Goal: Information Seeking & Learning: Check status

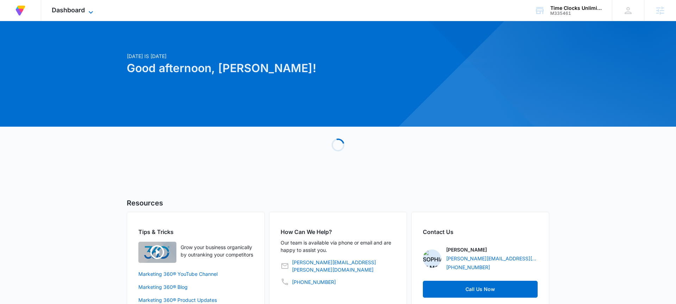
click at [79, 12] on span "Dashboard" at bounding box center [68, 9] width 33 height 7
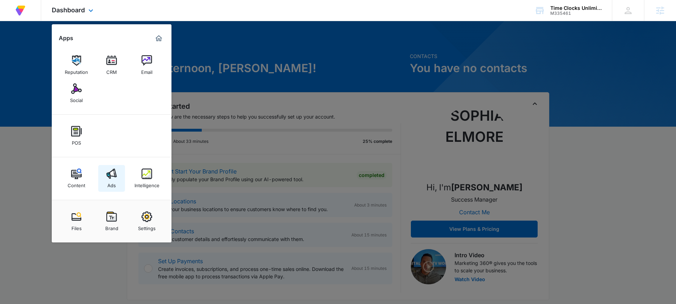
click at [114, 173] on img at bounding box center [111, 174] width 11 height 11
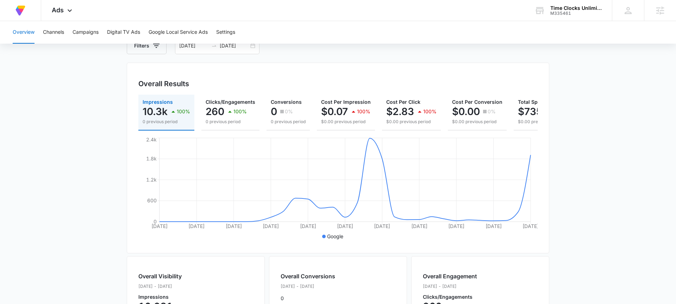
scroll to position [47, 0]
click at [68, 15] on div "Ads Apps Reputation CRM Email Social POS Content Ads Intelligence Files Brand S…" at bounding box center [62, 10] width 43 height 21
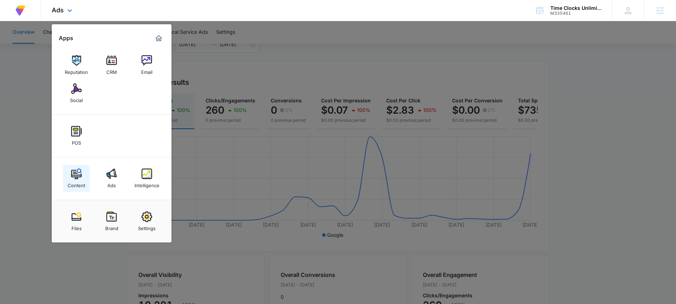
click at [82, 172] on link "Content" at bounding box center [76, 178] width 27 height 27
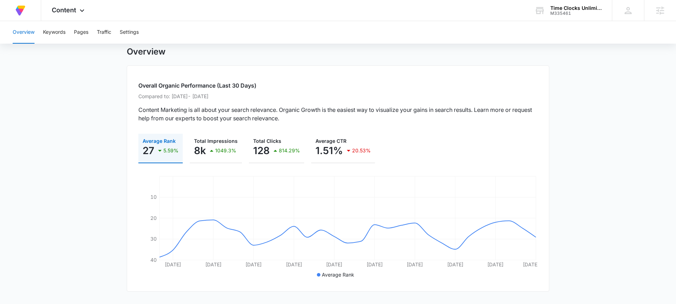
scroll to position [19, 0]
click at [64, 8] on span "Content" at bounding box center [64, 9] width 24 height 7
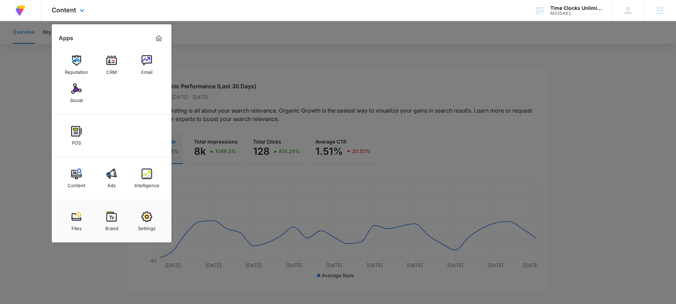
click at [153, 38] on div "Marketing 360® Dashboard" at bounding box center [158, 38] width 11 height 11
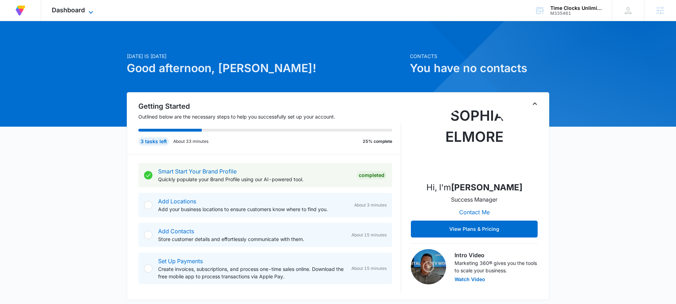
click at [89, 10] on icon at bounding box center [91, 12] width 8 height 8
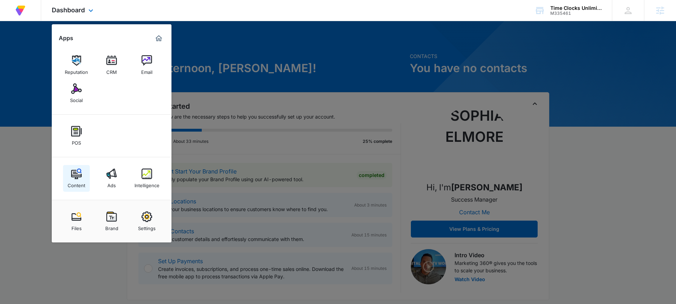
click at [75, 180] on div "Content" at bounding box center [77, 183] width 18 height 9
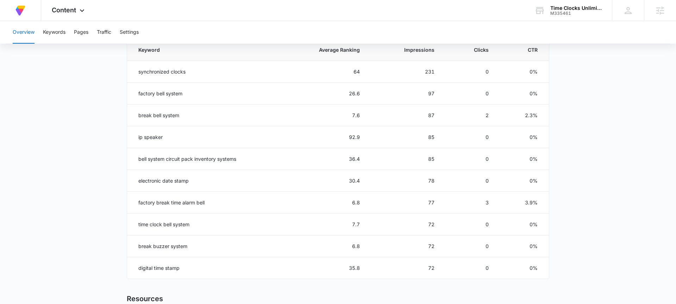
scroll to position [330, 0]
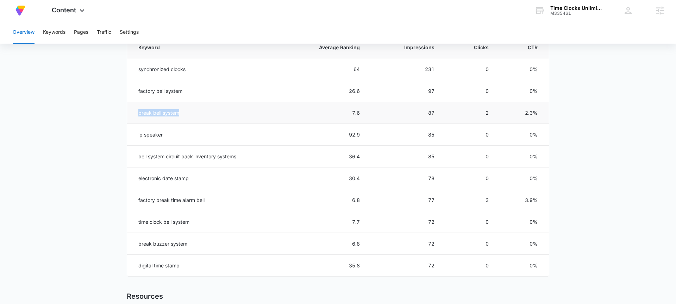
drag, startPoint x: 193, startPoint y: 109, endPoint x: 134, endPoint y: 114, distance: 58.6
click at [134, 114] on td "break bell system" at bounding box center [203, 113] width 153 height 22
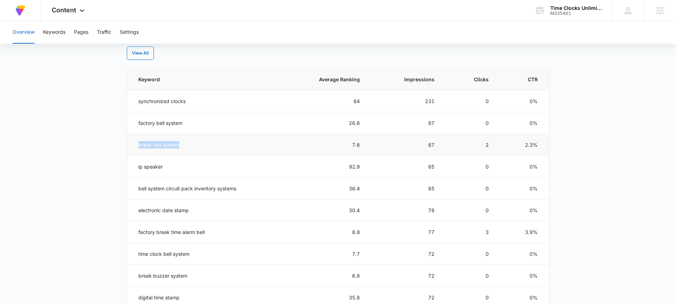
scroll to position [296, 0]
drag, startPoint x: 377, startPoint y: 146, endPoint x: 349, endPoint y: 145, distance: 28.5
click at [349, 145] on tr "break bell system 7.6 87 2 2.3%" at bounding box center [338, 147] width 422 height 22
drag, startPoint x: 435, startPoint y: 149, endPoint x: 421, endPoint y: 147, distance: 13.8
click at [421, 148] on td "87" at bounding box center [405, 147] width 75 height 22
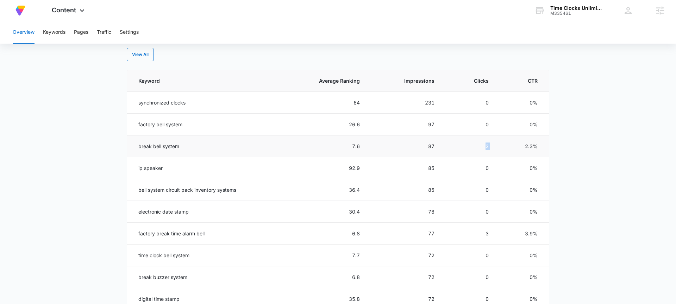
drag, startPoint x: 500, startPoint y: 145, endPoint x: 478, endPoint y: 145, distance: 21.8
click at [478, 145] on tr "break bell system 7.6 87 2 2.3%" at bounding box center [338, 147] width 422 height 22
drag, startPoint x: 541, startPoint y: 147, endPoint x: 524, endPoint y: 147, distance: 17.3
click at [524, 147] on td "2.3%" at bounding box center [523, 147] width 52 height 22
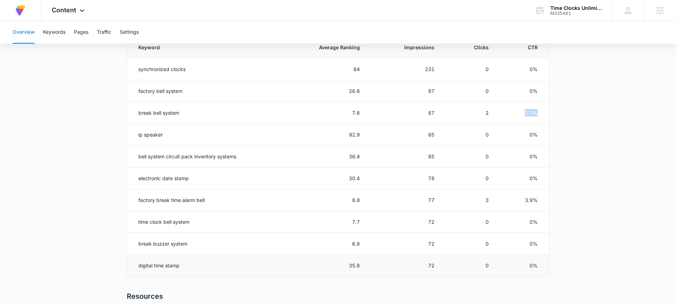
scroll to position [307, 0]
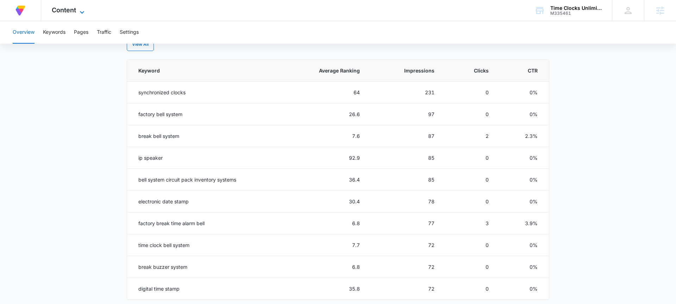
click at [73, 11] on span "Content" at bounding box center [64, 9] width 24 height 7
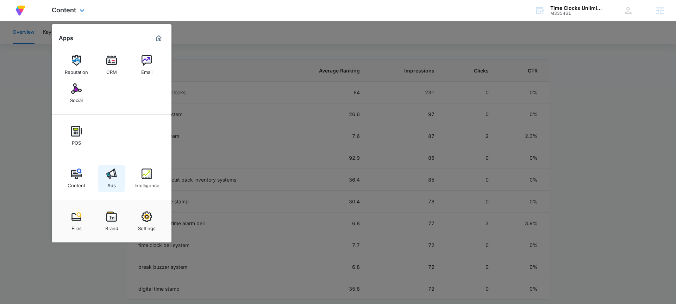
click at [106, 177] on img at bounding box center [111, 174] width 11 height 11
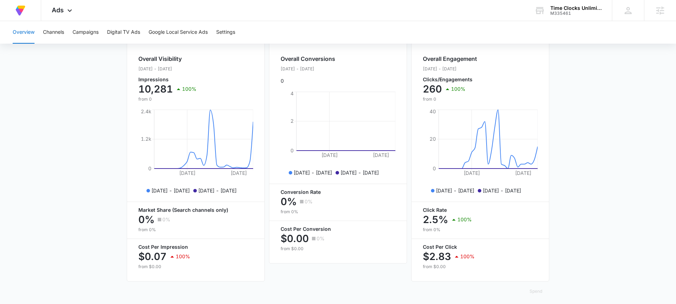
scroll to position [268, 0]
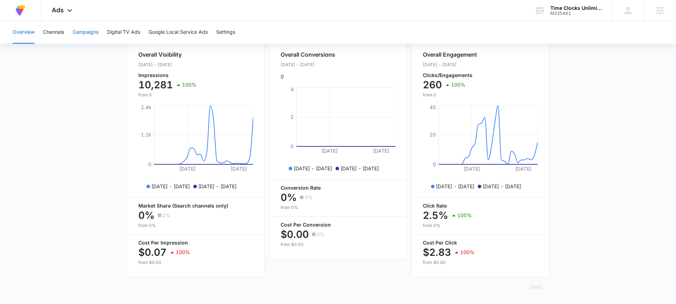
click at [79, 33] on button "Campaigns" at bounding box center [86, 32] width 26 height 23
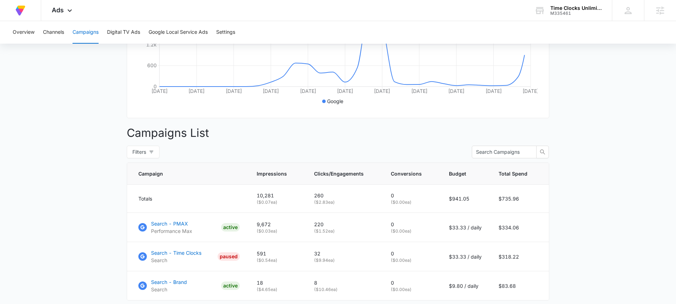
scroll to position [220, 0]
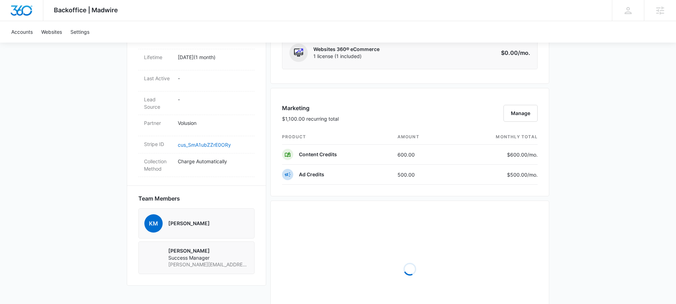
scroll to position [379, 0]
